Goal: Check status: Check status

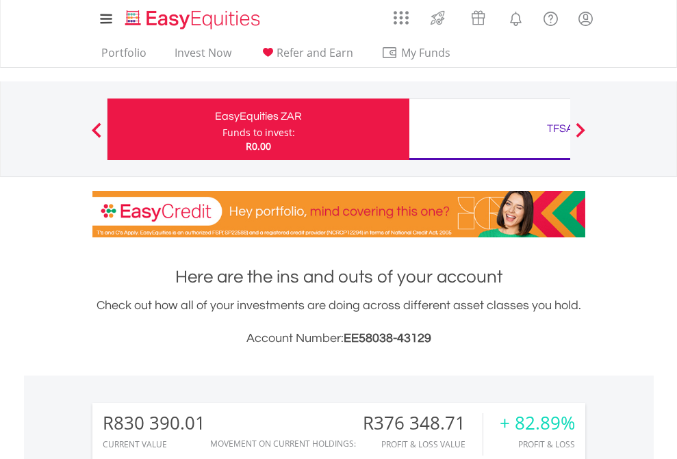
scroll to position [131, 215]
click at [223, 129] on div "Funds to invest:" at bounding box center [259, 133] width 73 height 14
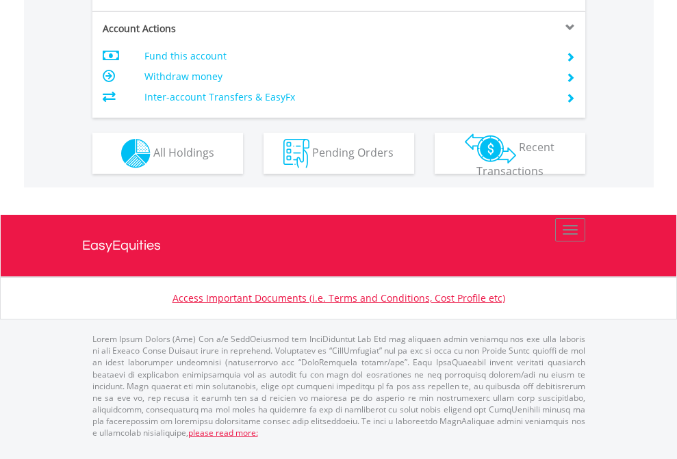
scroll to position [1340, 0]
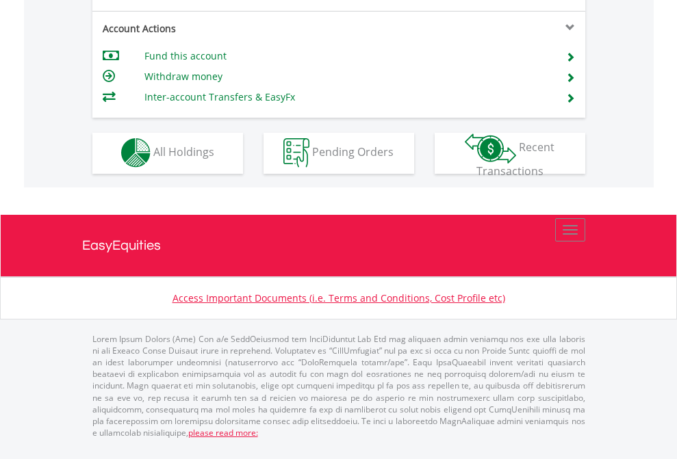
scroll to position [1280, 0]
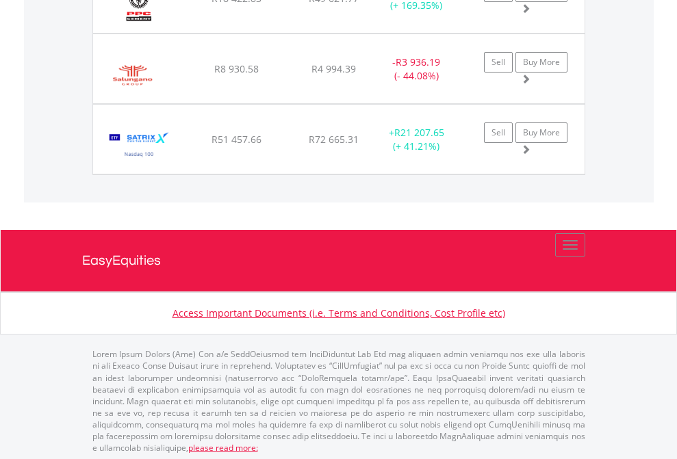
scroll to position [131, 215]
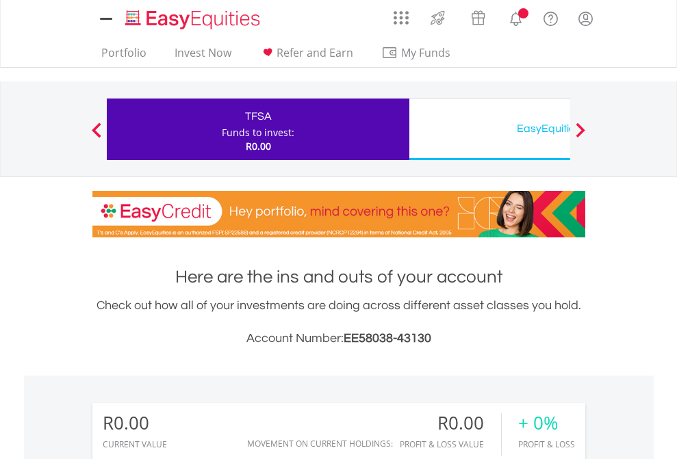
scroll to position [131, 215]
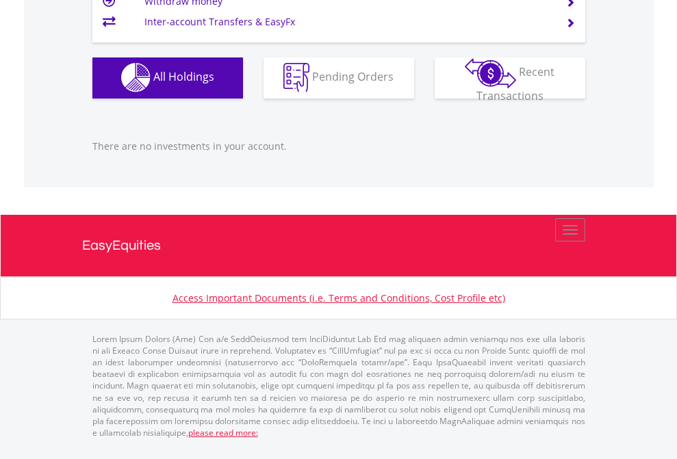
scroll to position [1356, 0]
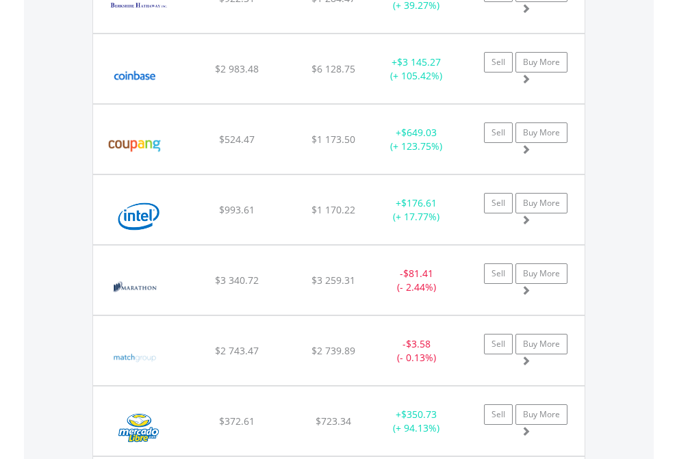
scroll to position [131, 215]
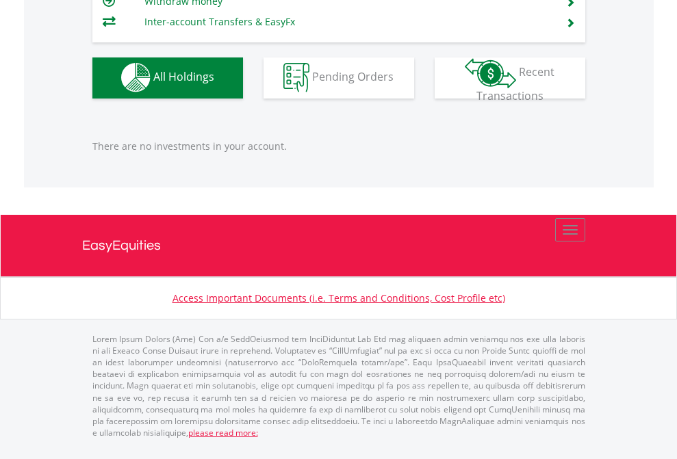
scroll to position [131, 215]
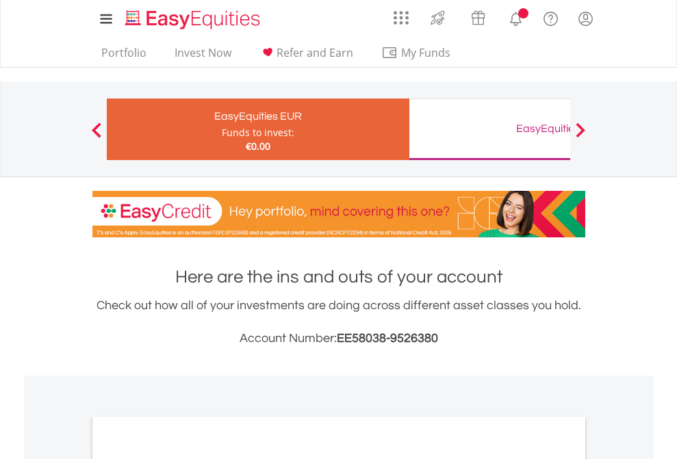
scroll to position [823, 0]
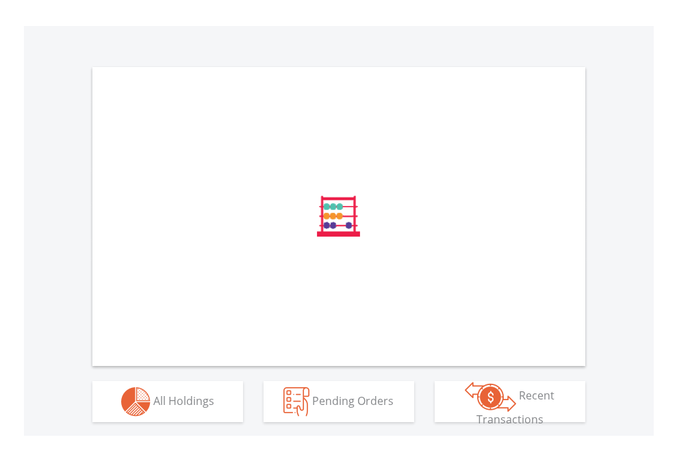
click at [153, 408] on span "All Holdings" at bounding box center [183, 400] width 61 height 15
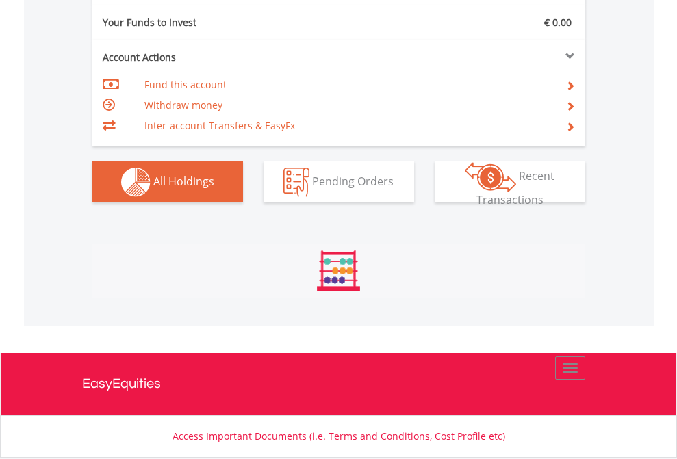
scroll to position [131, 215]
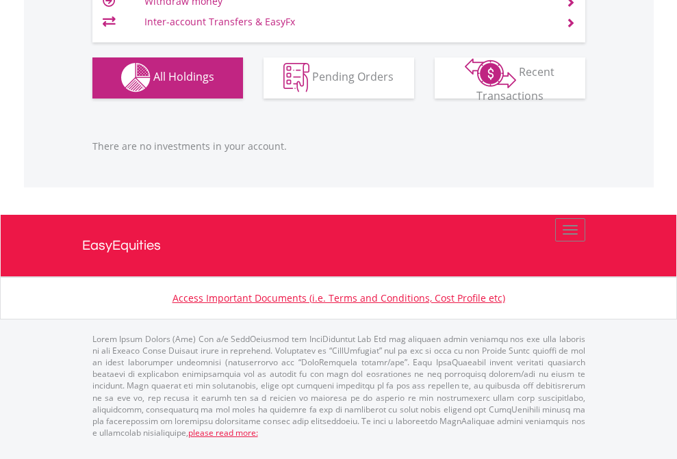
scroll to position [131, 215]
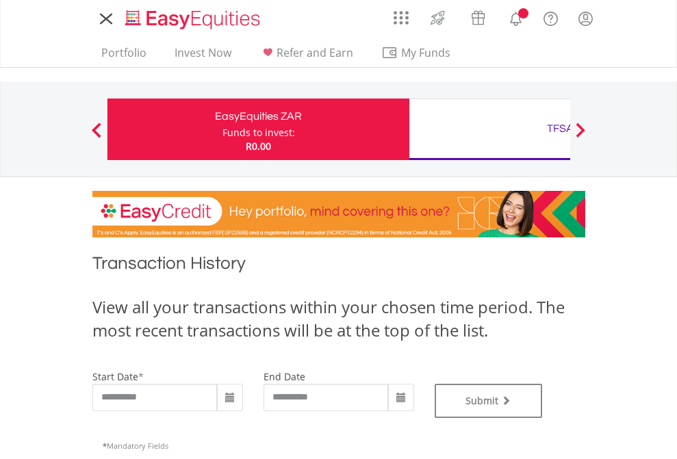
type input "**********"
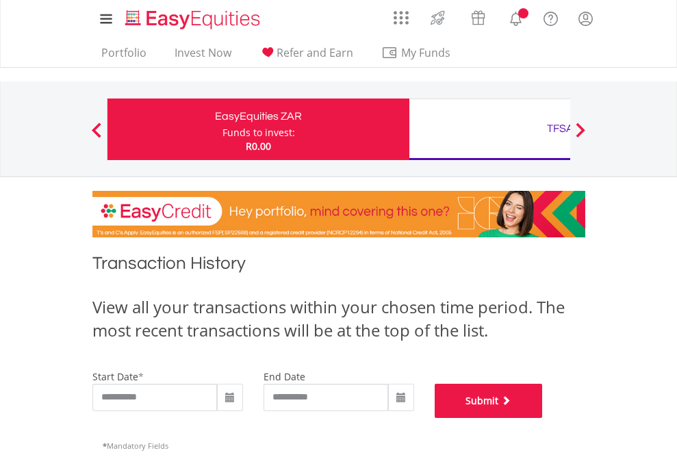
click at [543, 418] on button "Submit" at bounding box center [489, 401] width 108 height 34
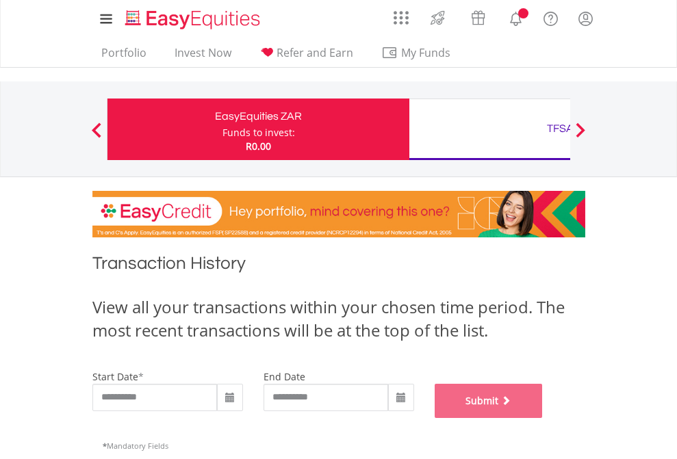
scroll to position [555, 0]
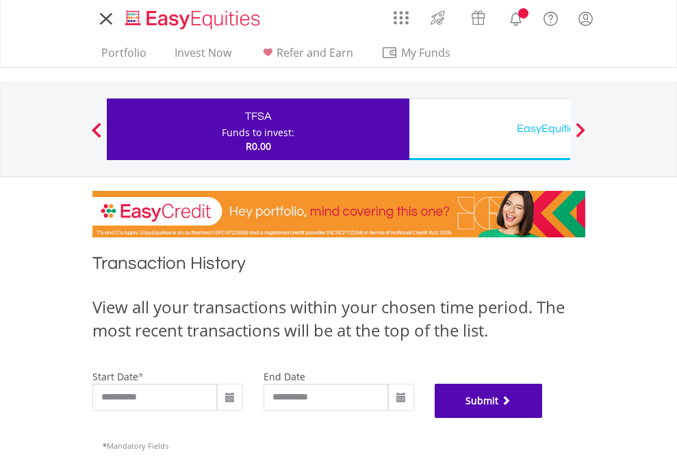
click at [543, 418] on button "Submit" at bounding box center [489, 401] width 108 height 34
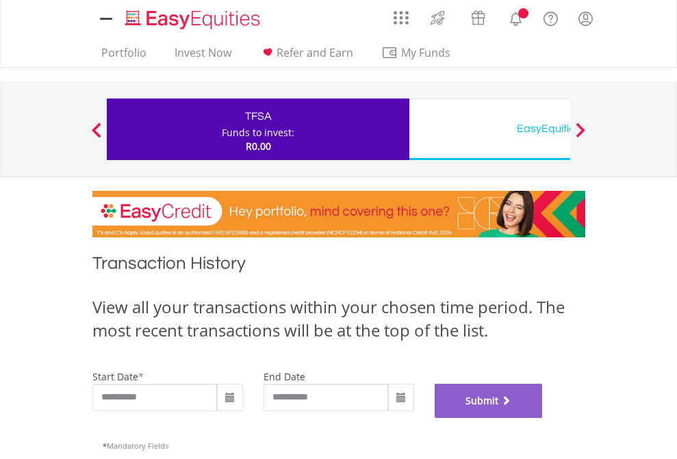
scroll to position [555, 0]
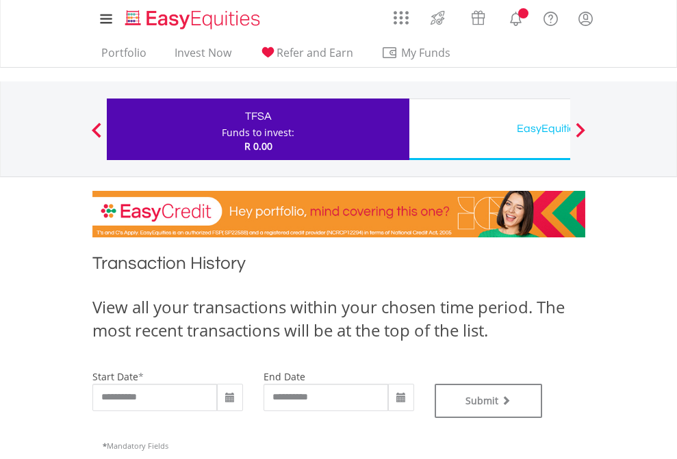
click at [490, 129] on div "EasyEquities USD" at bounding box center [560, 128] width 285 height 19
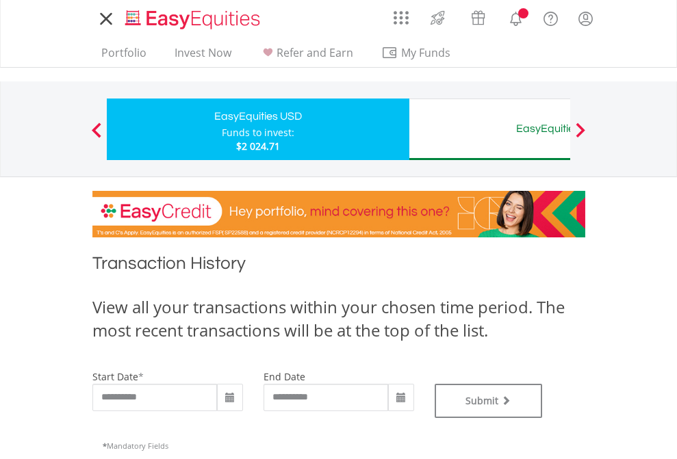
type input "**********"
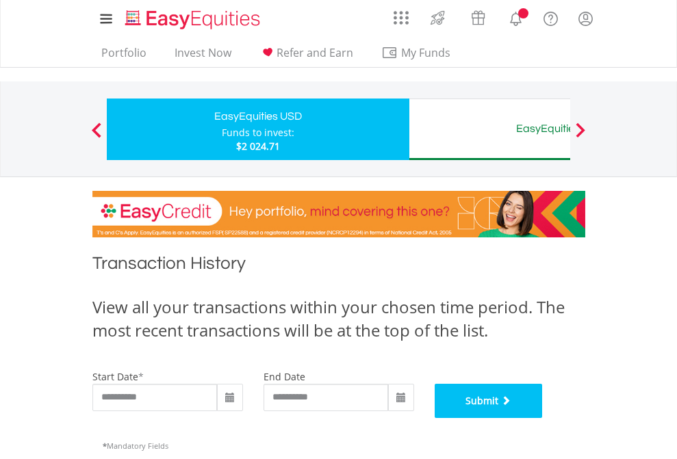
click at [543, 418] on button "Submit" at bounding box center [489, 401] width 108 height 34
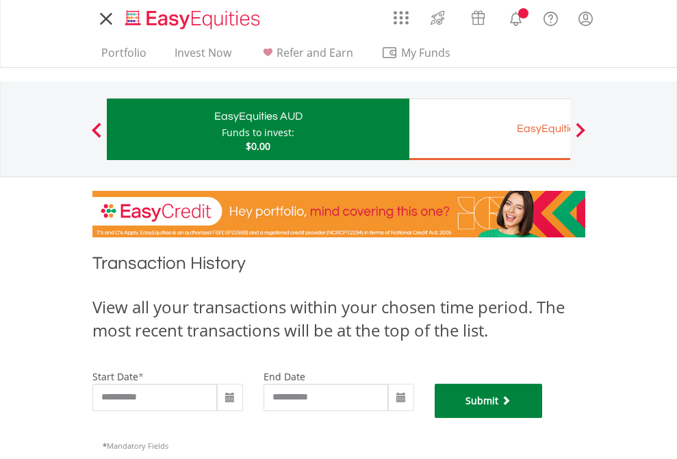
click at [543, 418] on button "Submit" at bounding box center [489, 401] width 108 height 34
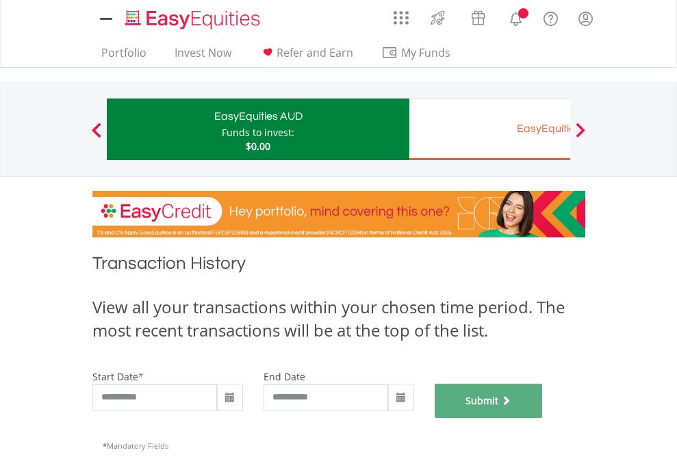
scroll to position [555, 0]
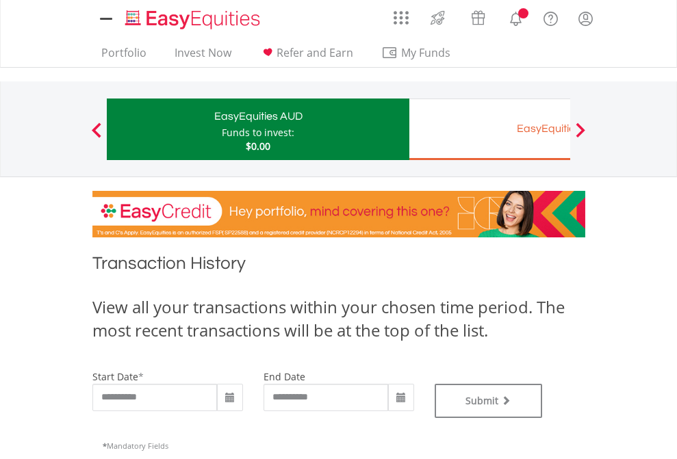
click at [490, 129] on div "EasyEquities EUR" at bounding box center [560, 128] width 285 height 19
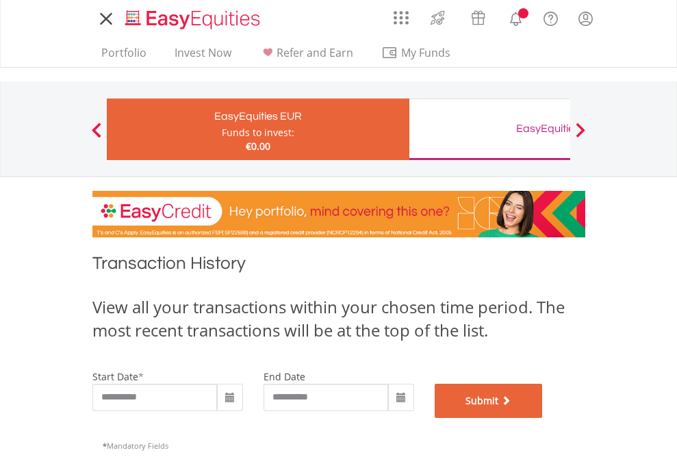
click at [543, 418] on button "Submit" at bounding box center [489, 401] width 108 height 34
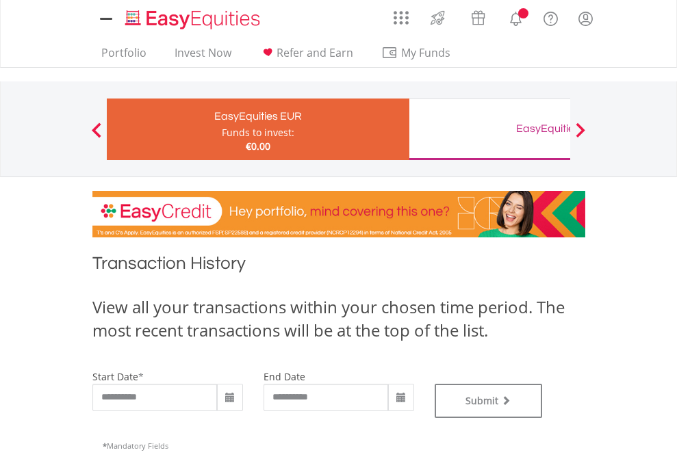
click at [490, 129] on div "EasyEquities GBP" at bounding box center [560, 128] width 285 height 19
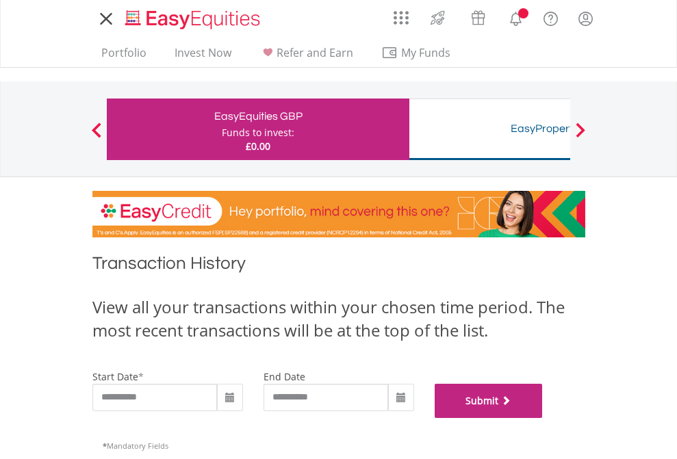
click at [543, 418] on button "Submit" at bounding box center [489, 401] width 108 height 34
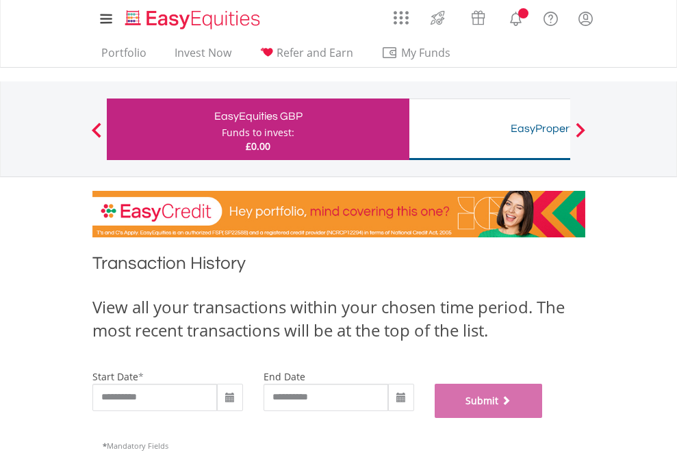
scroll to position [555, 0]
